Goal: Transaction & Acquisition: Purchase product/service

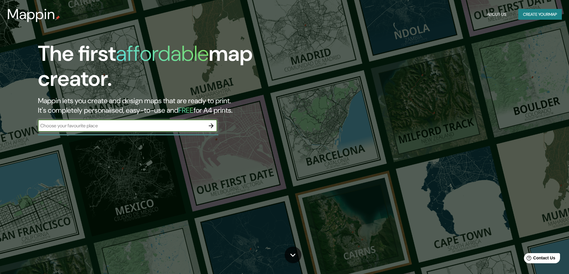
click at [66, 125] on input "text" at bounding box center [121, 125] width 167 height 7
type input "reñaca"
click at [207, 125] on button "button" at bounding box center [211, 126] width 12 height 12
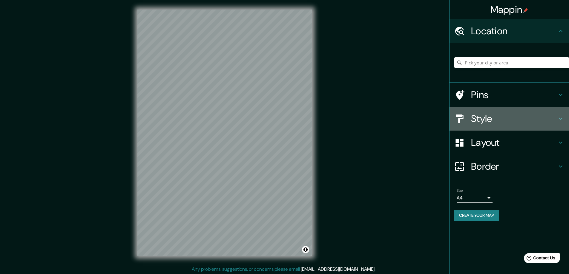
click at [535, 116] on h4 "Style" at bounding box center [514, 119] width 86 height 12
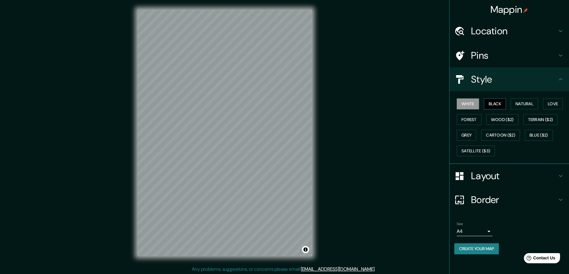
click at [498, 108] on button "Black" at bounding box center [495, 104] width 22 height 11
click at [467, 104] on button "White" at bounding box center [467, 104] width 22 height 11
click at [532, 107] on button "Natural" at bounding box center [524, 104] width 27 height 11
click at [552, 103] on button "Love" at bounding box center [553, 104] width 20 height 11
click at [472, 103] on button "White" at bounding box center [467, 104] width 22 height 11
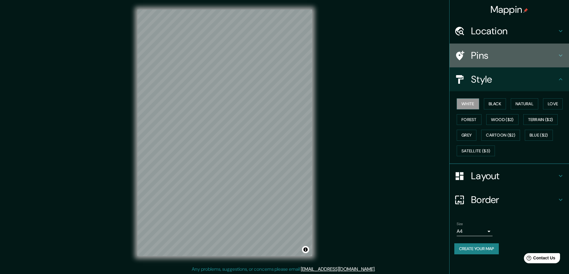
click at [537, 53] on h4 "Pins" at bounding box center [514, 56] width 86 height 12
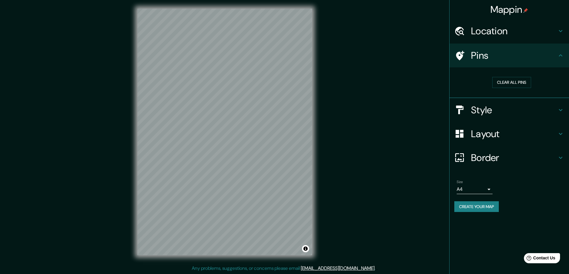
scroll to position [1, 0]
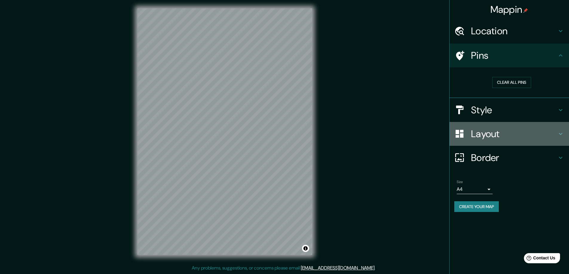
click at [514, 129] on h4 "Layout" at bounding box center [514, 134] width 86 height 12
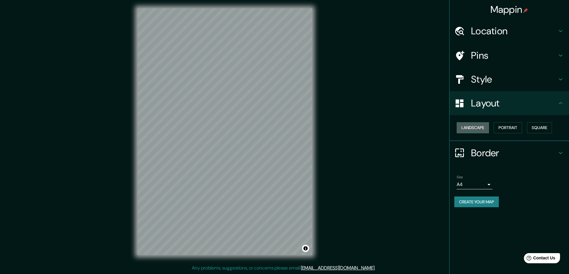
click at [471, 127] on button "Landscape" at bounding box center [472, 127] width 32 height 11
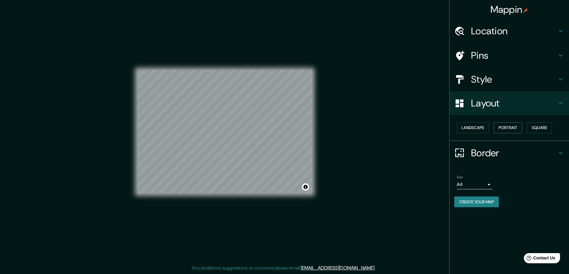
click at [514, 126] on button "Portrait" at bounding box center [508, 127] width 28 height 11
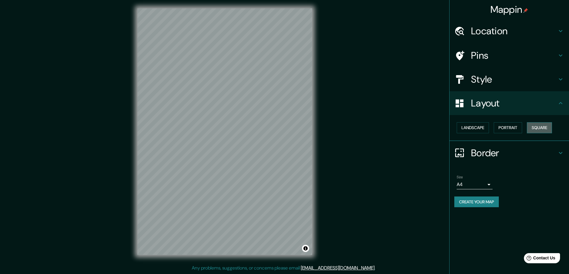
click at [529, 125] on button "Square" at bounding box center [539, 127] width 25 height 11
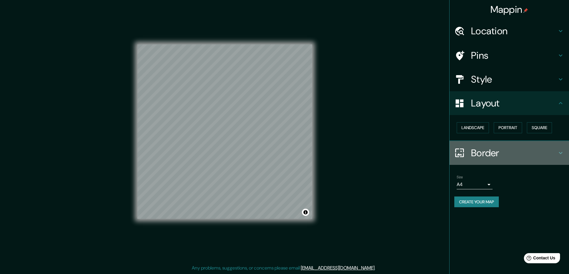
click at [534, 153] on h4 "Border" at bounding box center [514, 153] width 86 height 12
